Goal: Find specific page/section: Find specific page/section

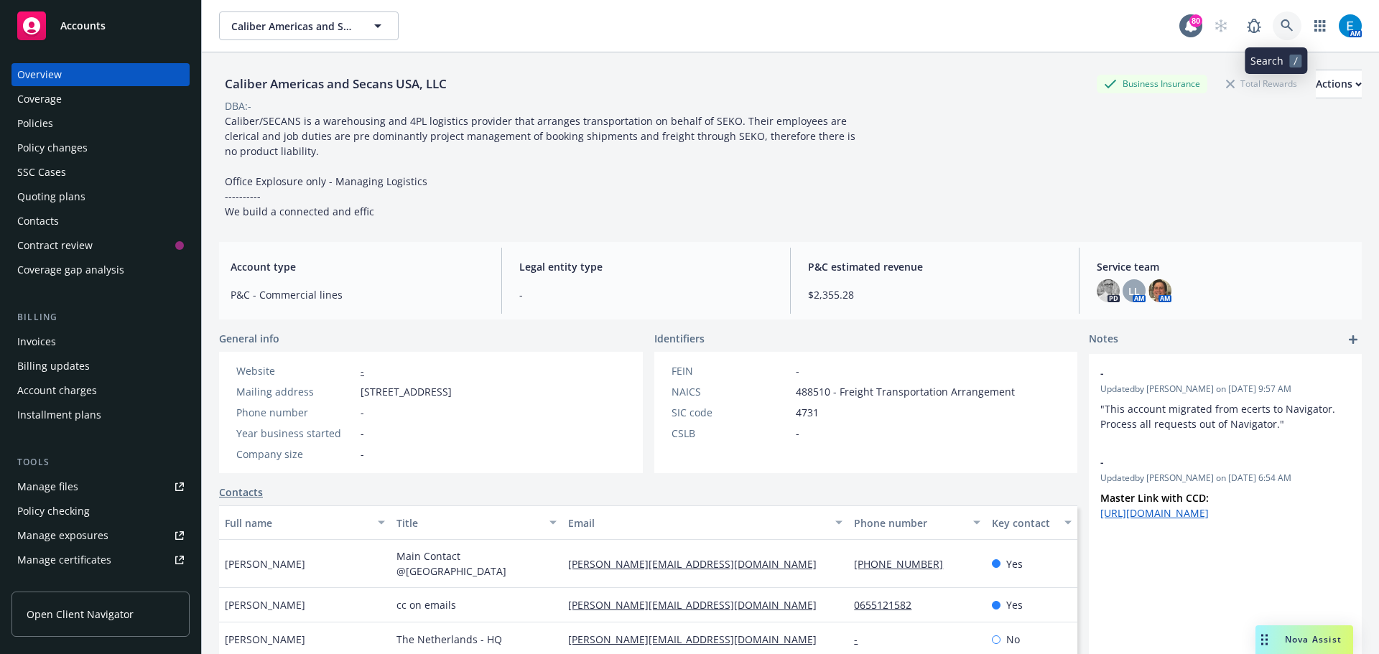
click at [1280, 27] on icon at bounding box center [1286, 25] width 12 height 12
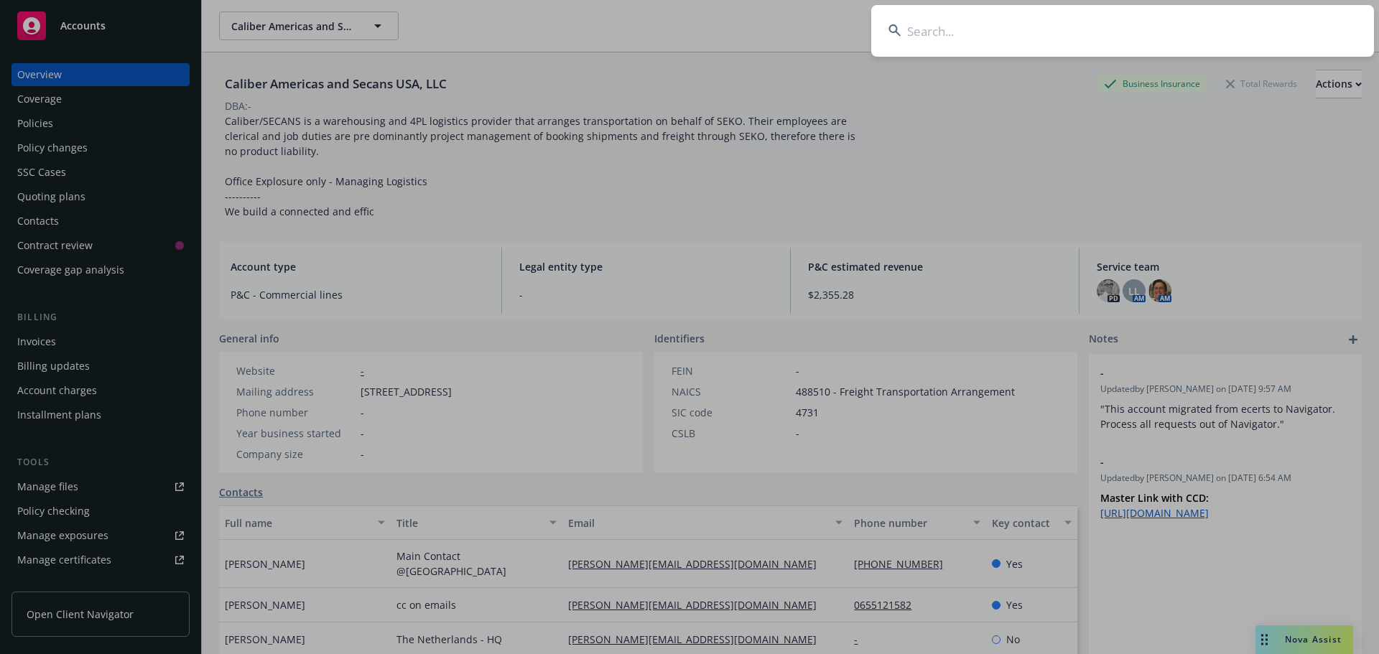
click at [1231, 29] on input at bounding box center [1122, 31] width 503 height 52
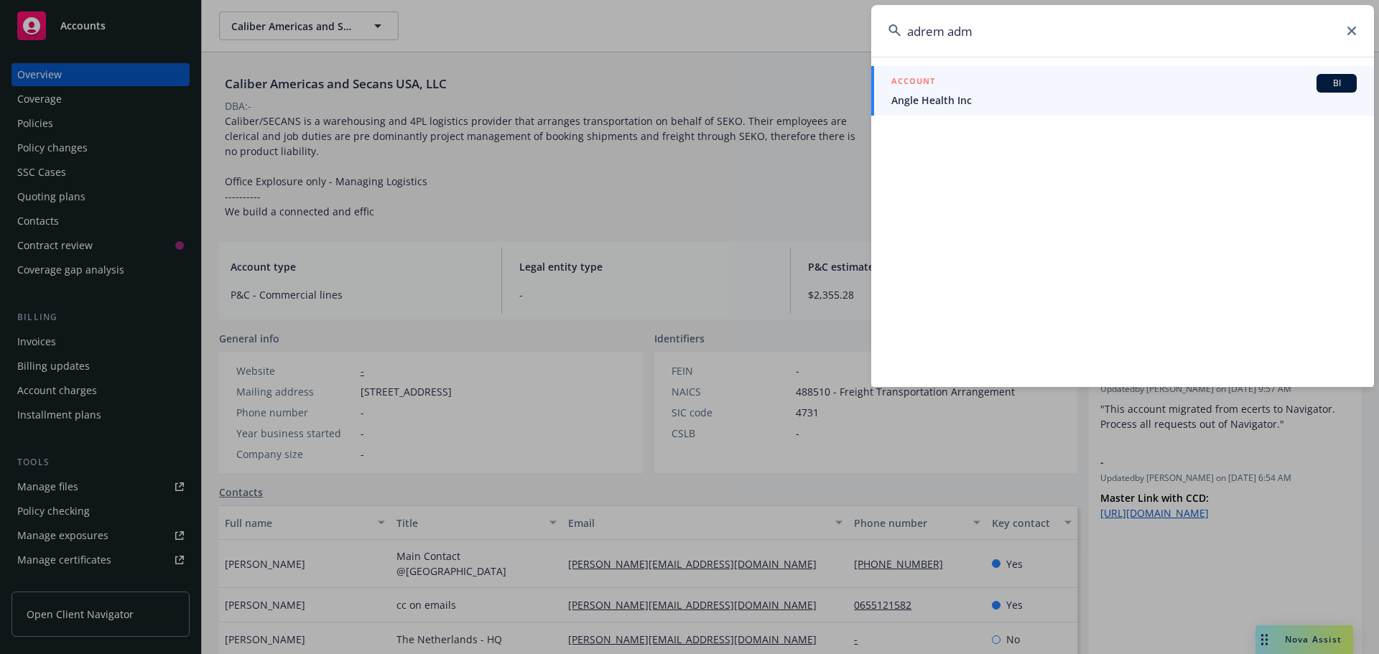
type input "adrem adm"
click at [912, 101] on span "Angle Health Inc" at bounding box center [1123, 100] width 465 height 15
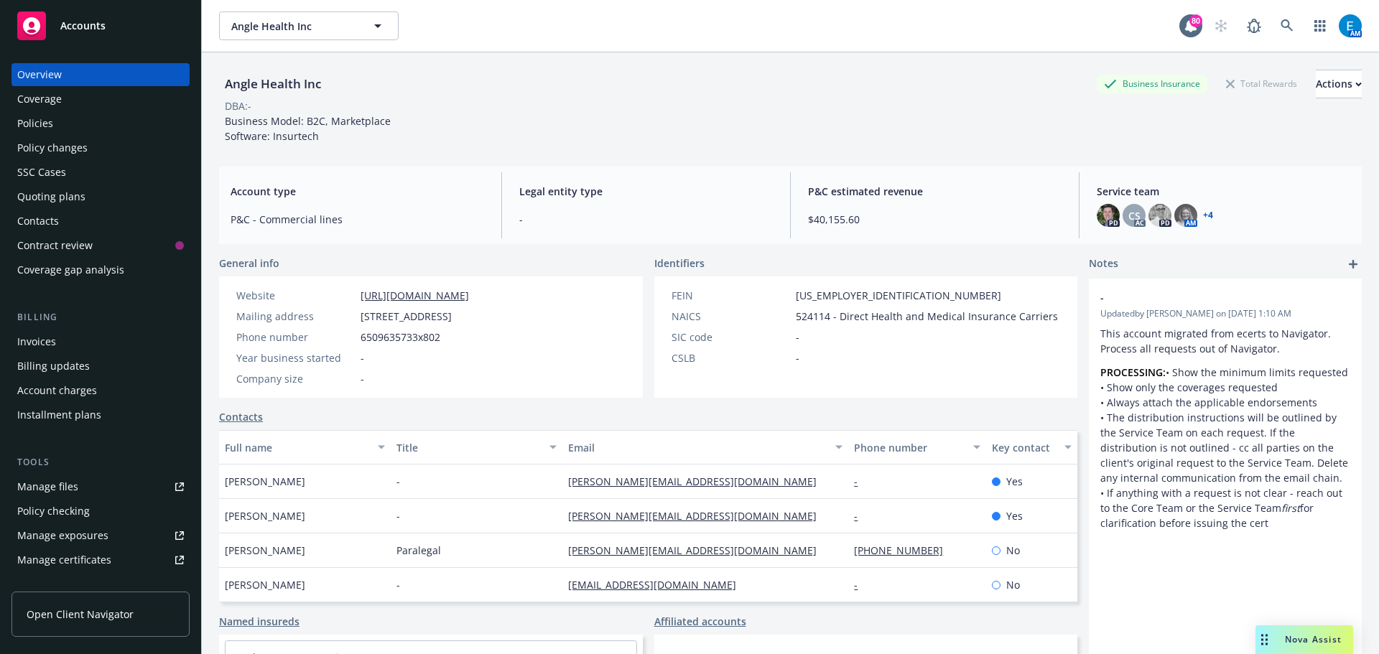
click at [32, 120] on div "Policies" at bounding box center [35, 123] width 36 height 23
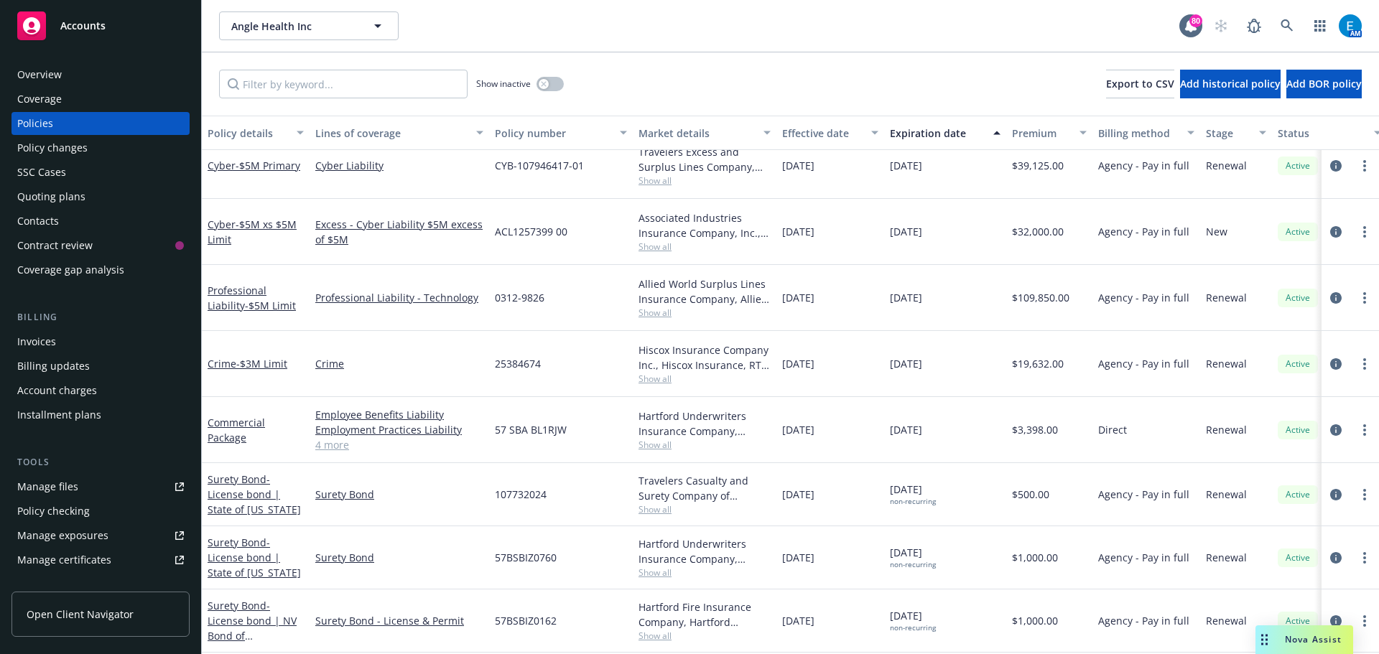
scroll to position [172, 0]
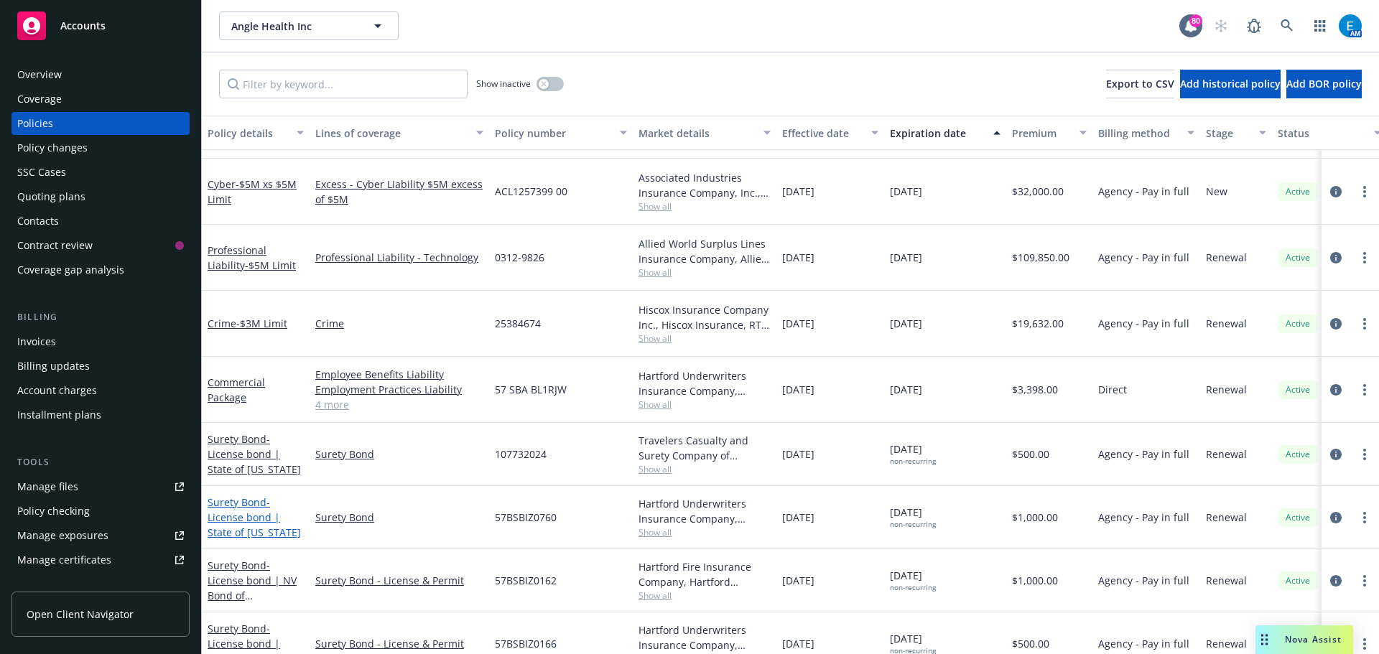
click at [240, 495] on span "- License bond | State of [US_STATE]" at bounding box center [253, 517] width 93 height 44
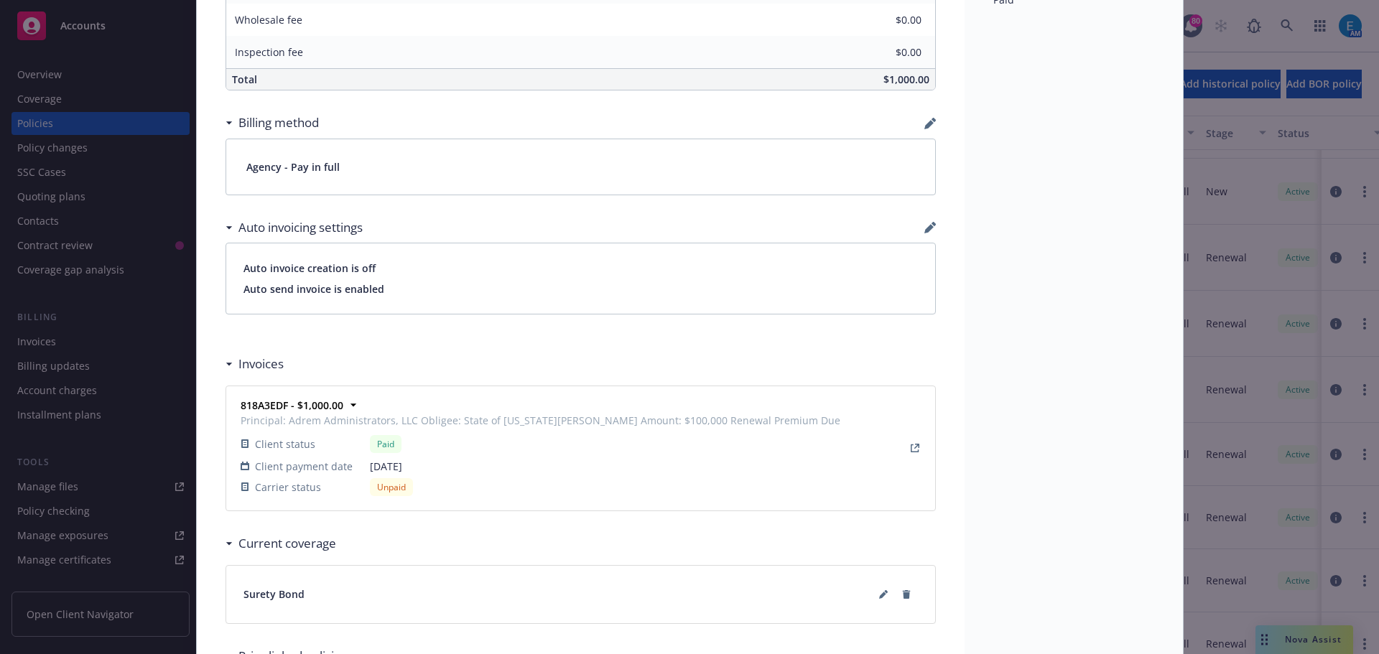
scroll to position [847, 0]
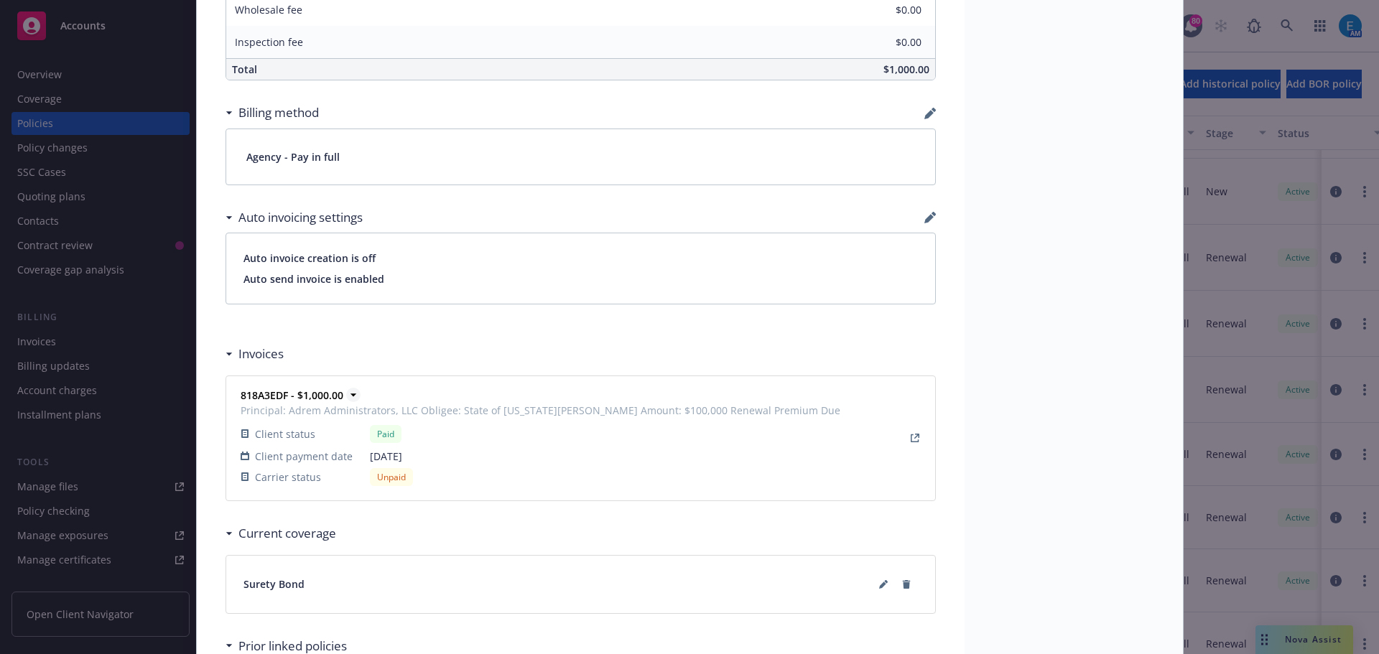
click at [245, 395] on strong "818A3EDF - $1,000.00" at bounding box center [292, 395] width 103 height 14
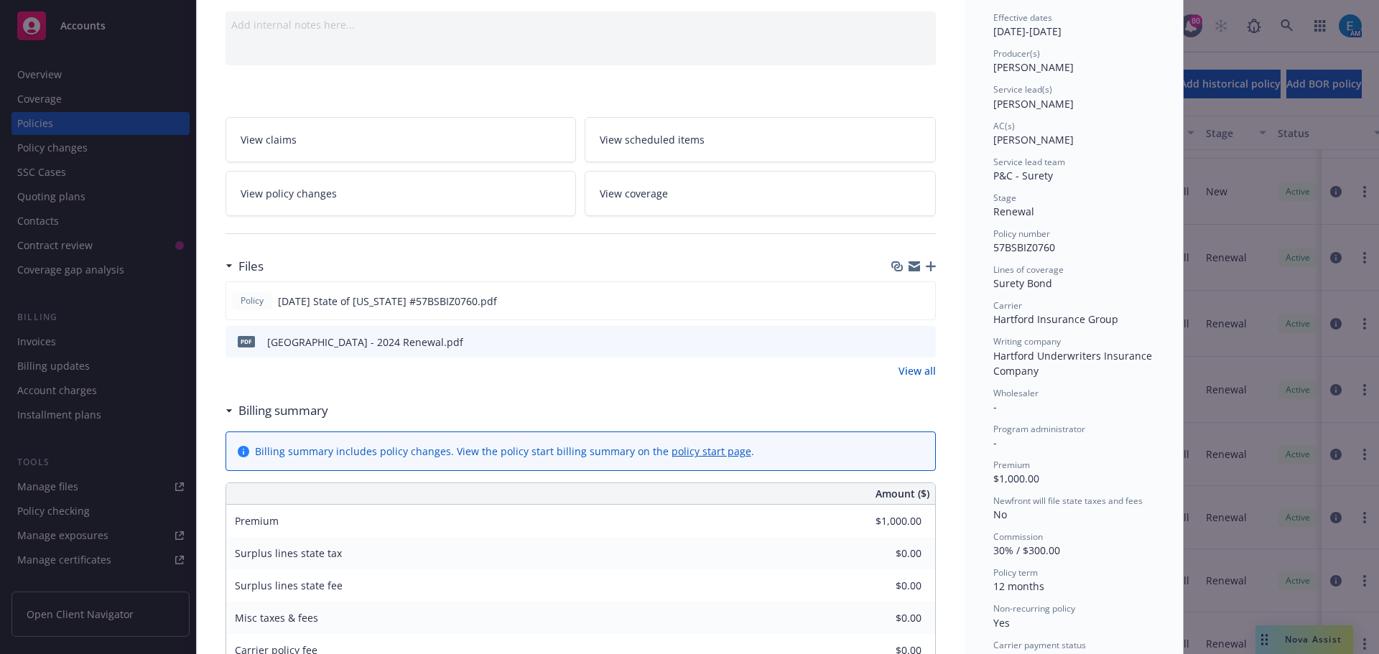
scroll to position [0, 0]
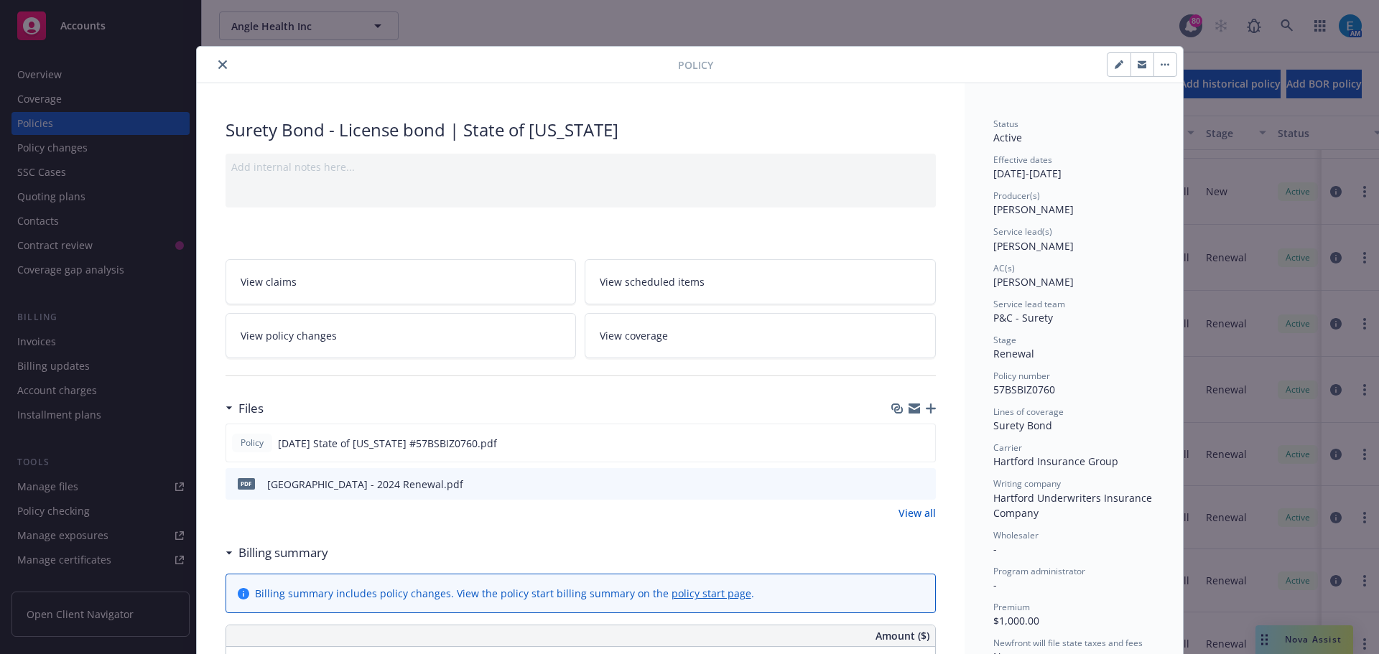
click at [221, 62] on button "close" at bounding box center [222, 64] width 17 height 17
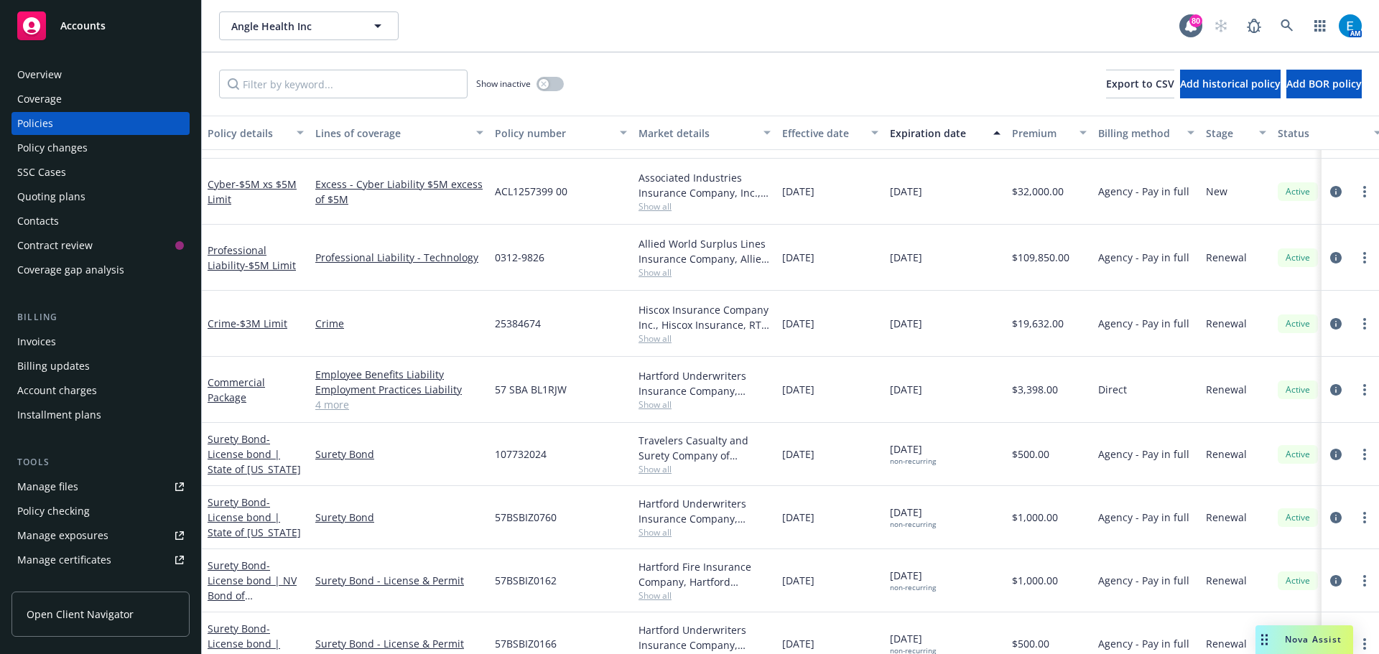
click at [39, 343] on div "Invoices" at bounding box center [36, 341] width 39 height 23
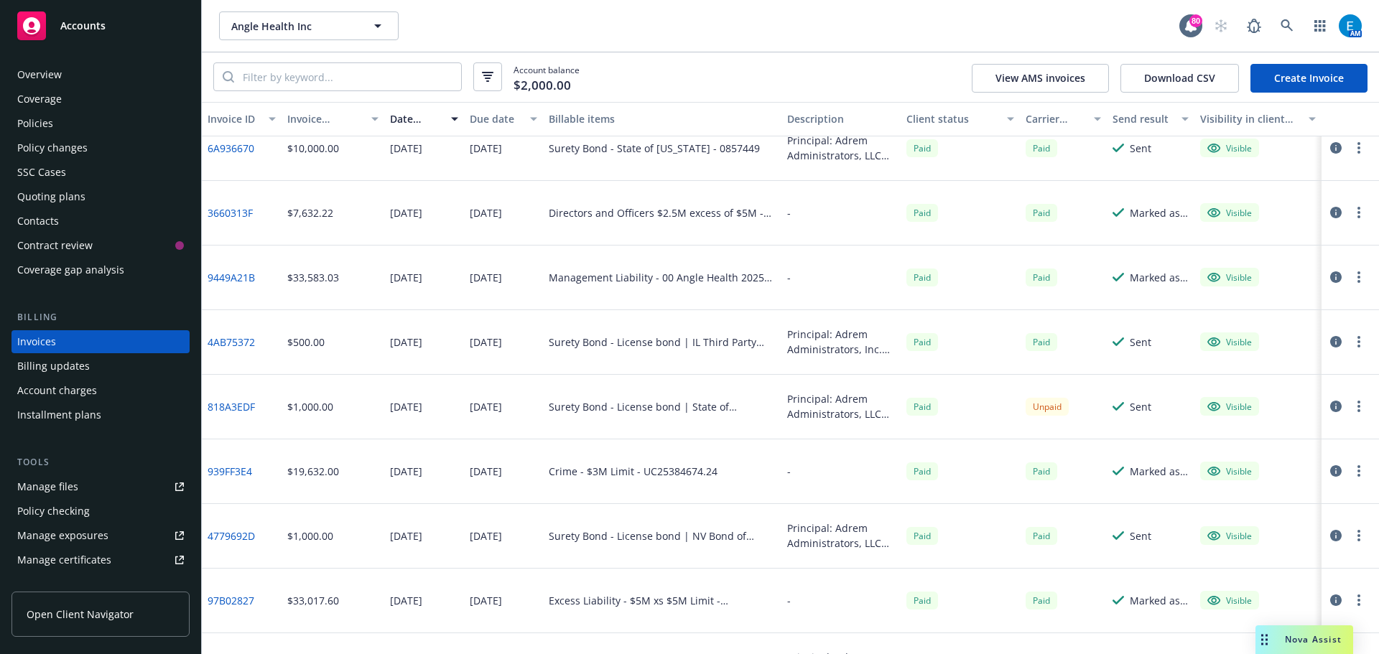
scroll to position [828, 0]
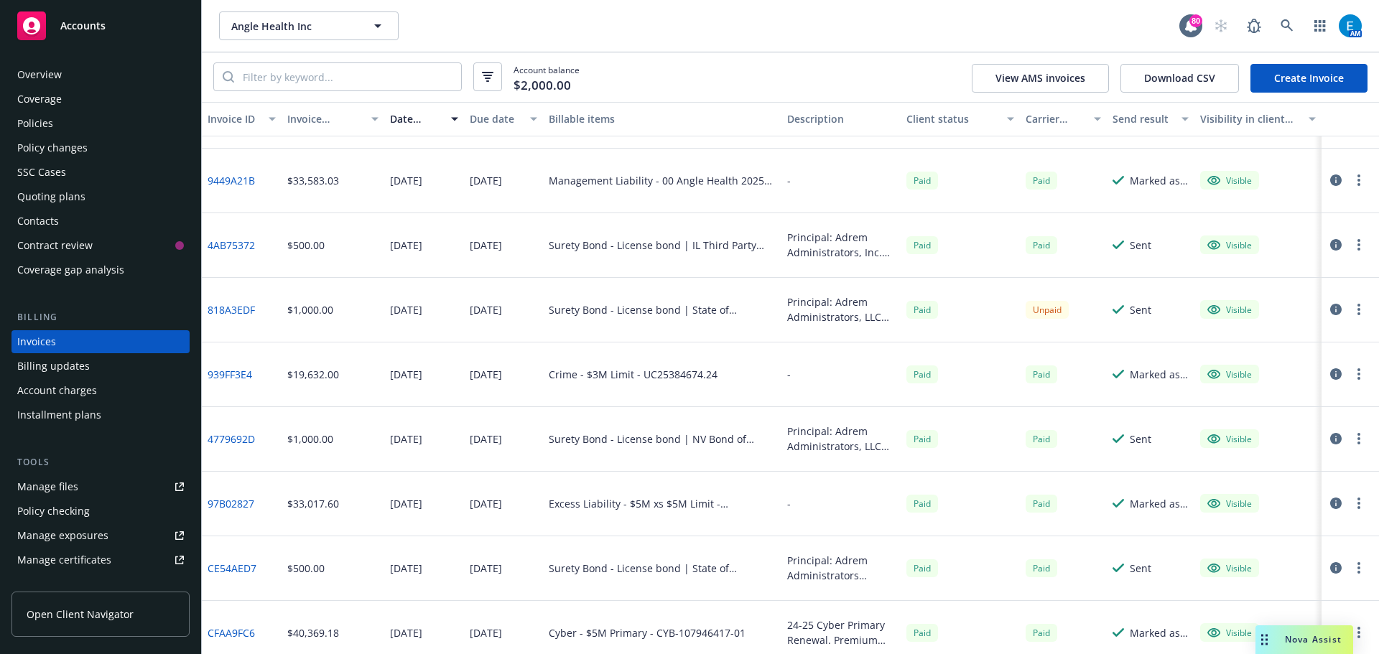
click at [46, 123] on div "Policies" at bounding box center [35, 123] width 36 height 23
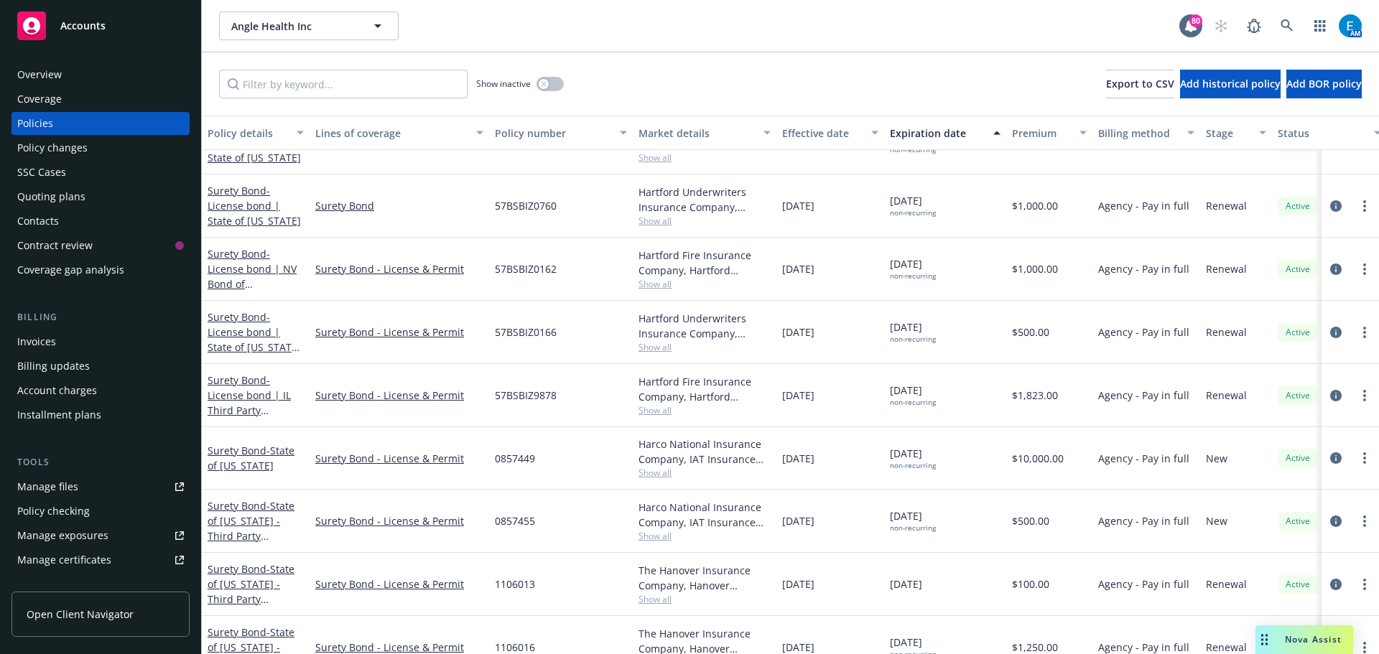
scroll to position [432, 0]
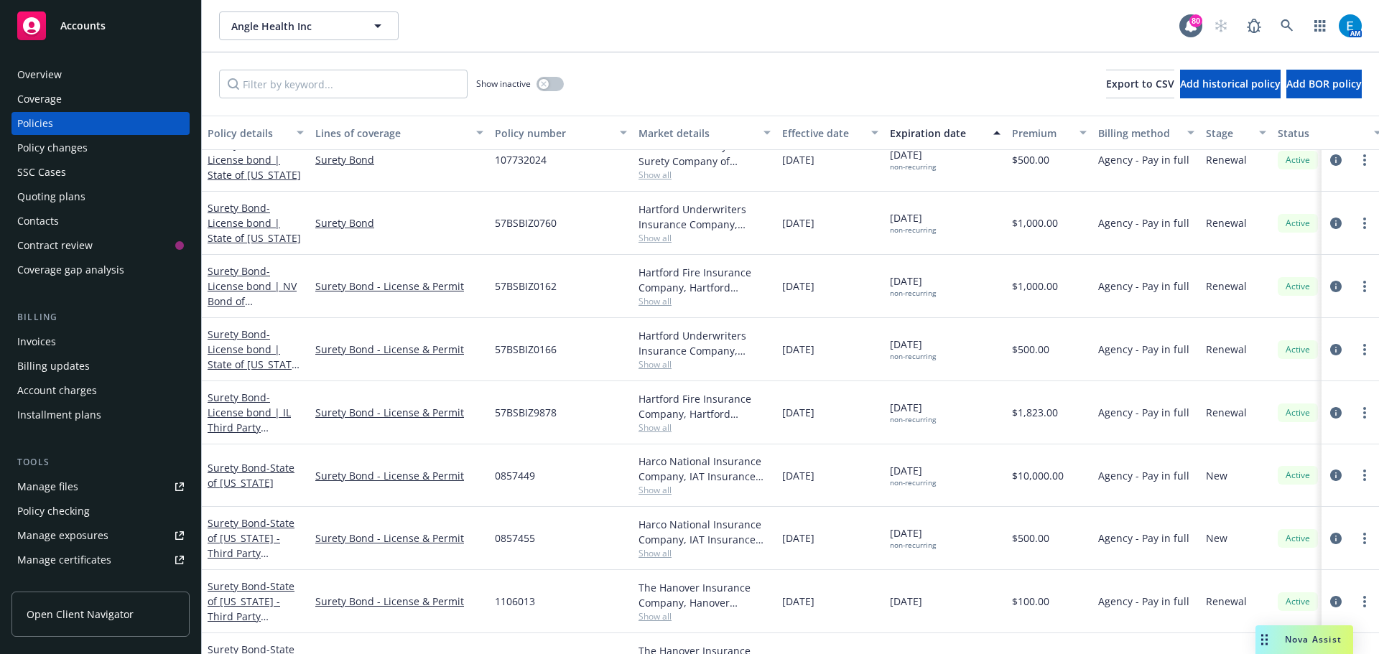
click at [250, 227] on div "Surety Bond - License bond | State of [US_STATE]" at bounding box center [255, 222] width 96 height 45
click at [225, 228] on span "- License bond | State of [US_STATE]" at bounding box center [253, 223] width 93 height 44
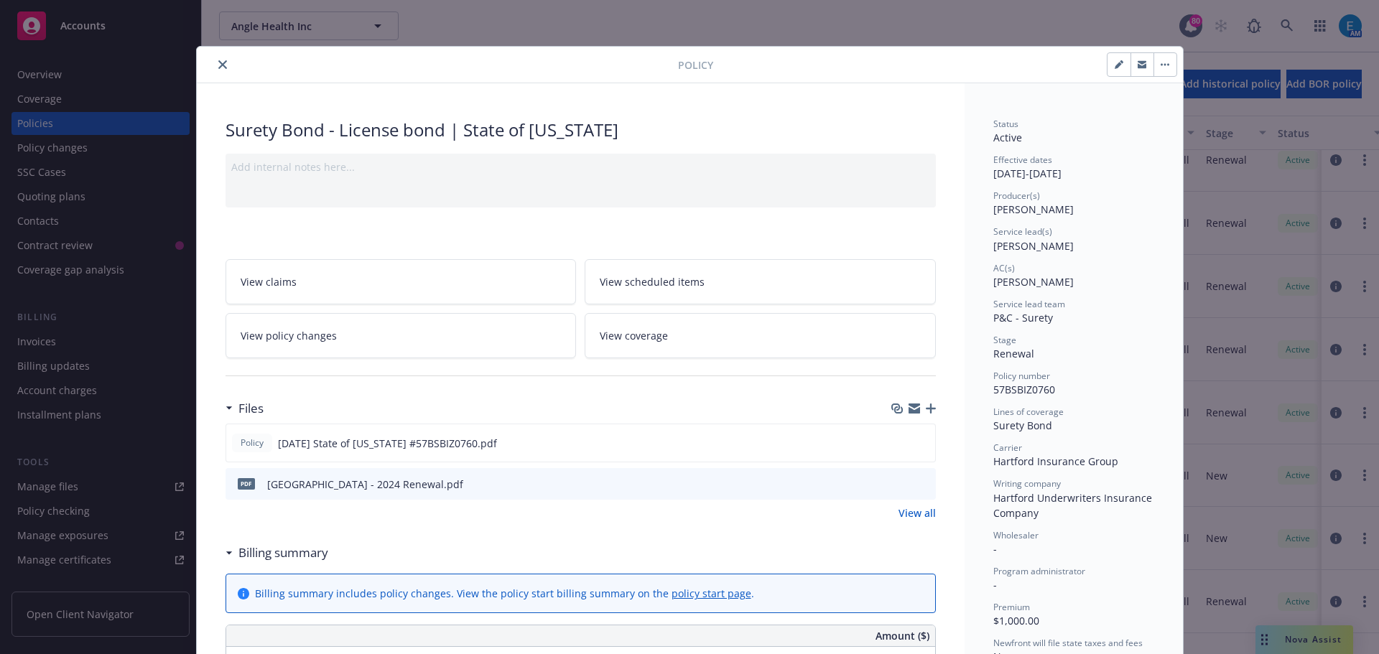
scroll to position [43, 0]
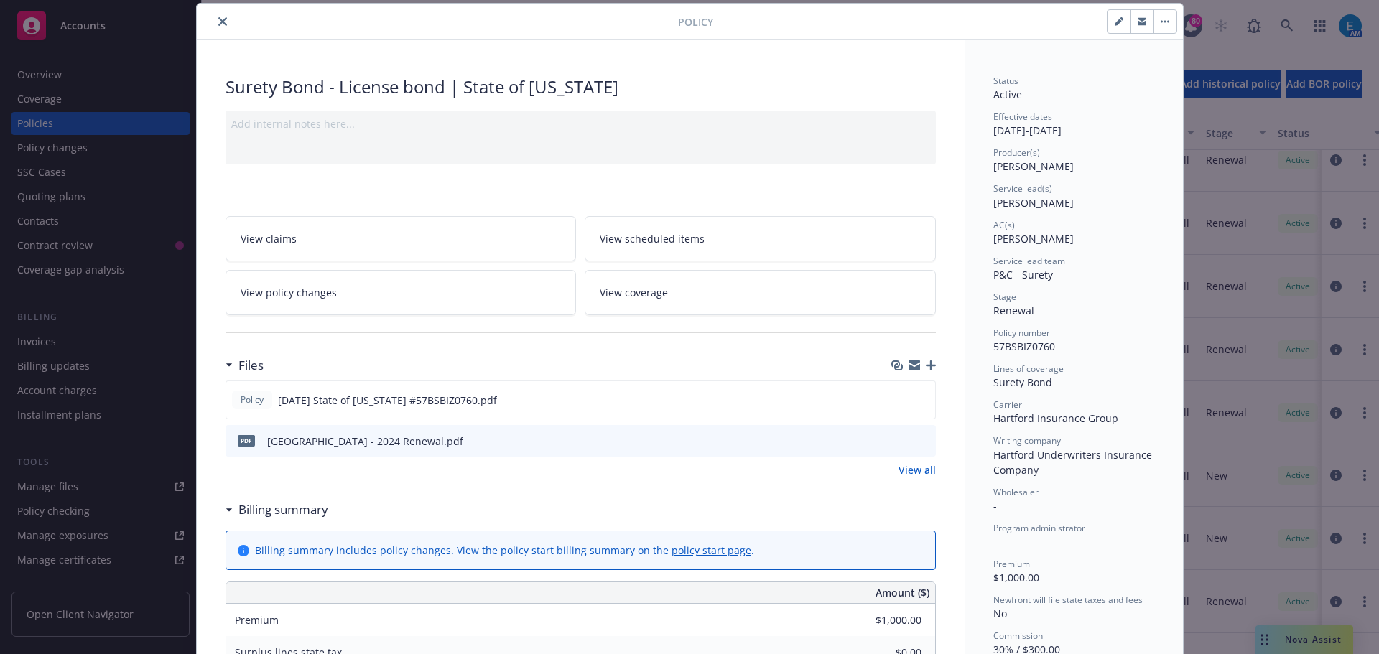
click at [218, 25] on icon "close" at bounding box center [222, 21] width 9 height 9
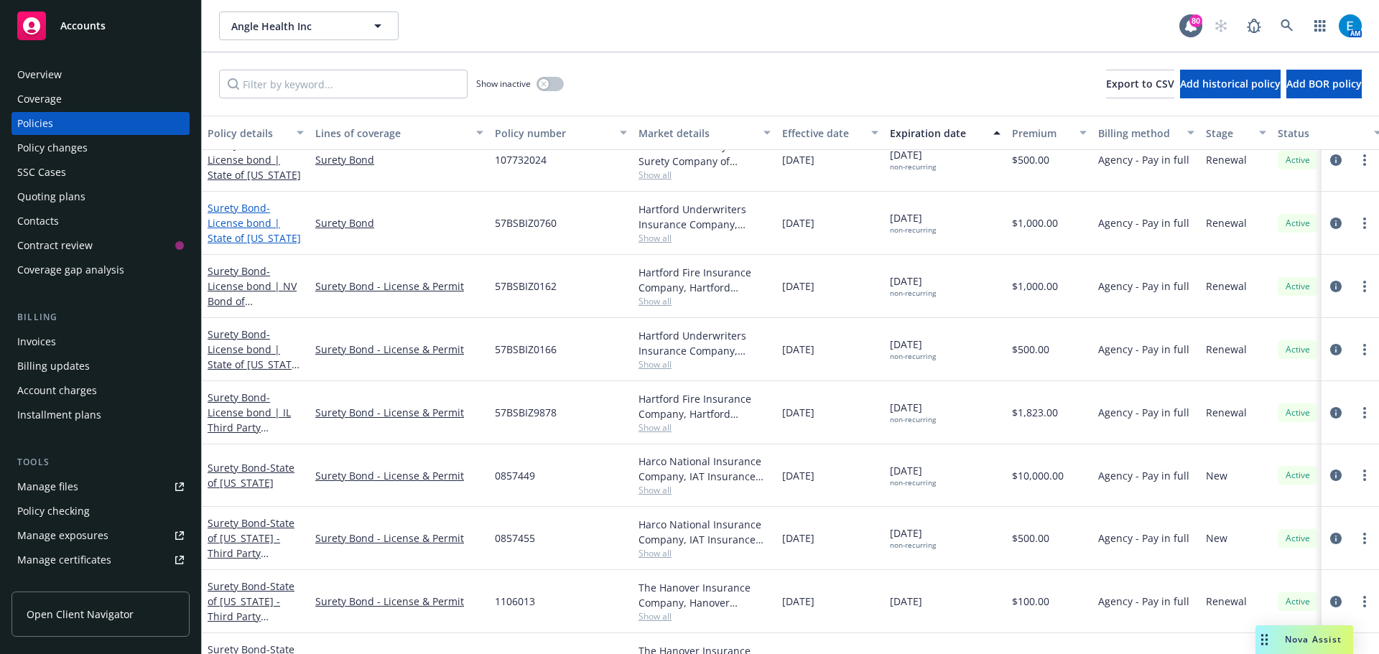
click at [232, 215] on span "- License bond | State of [US_STATE]" at bounding box center [253, 223] width 93 height 44
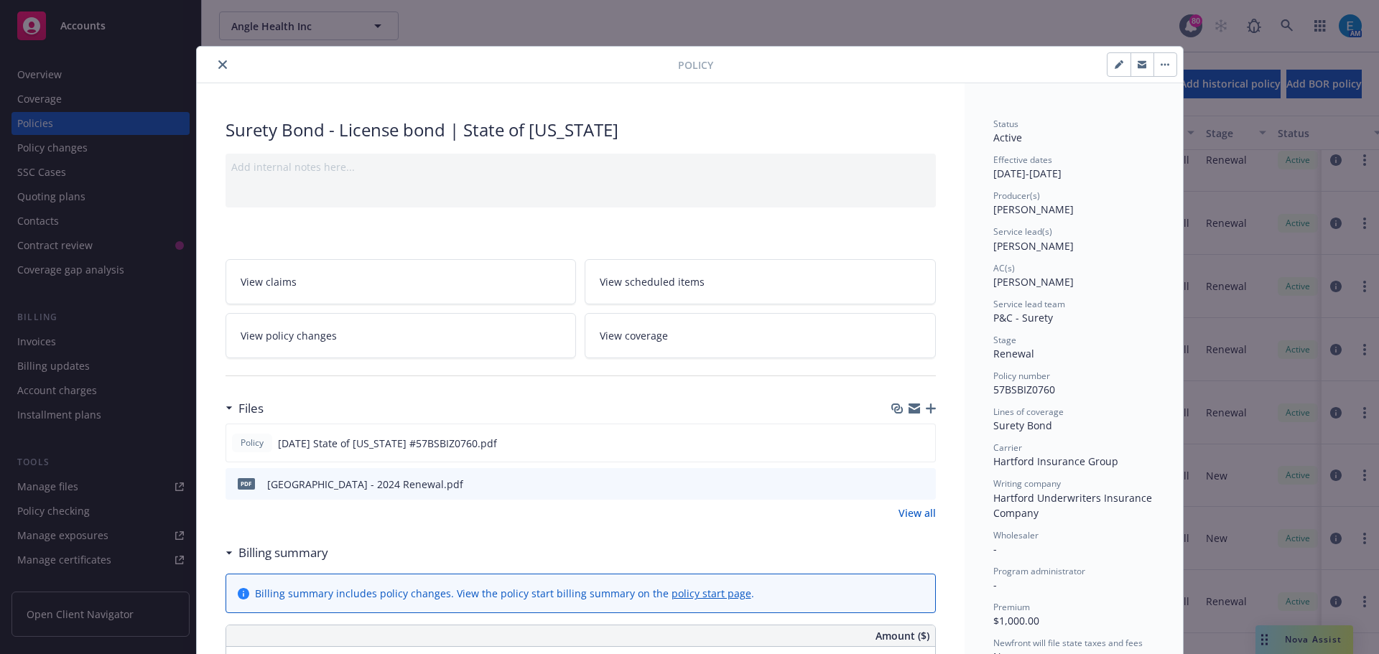
click at [218, 65] on icon "close" at bounding box center [222, 64] width 9 height 9
